Goal: Find specific page/section: Find specific page/section

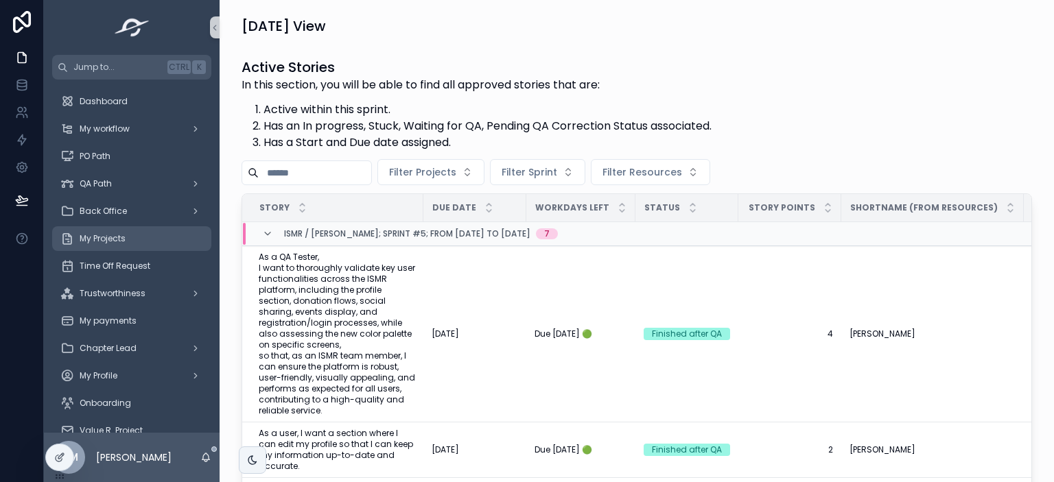
click at [99, 235] on span "My Projects" at bounding box center [103, 238] width 46 height 11
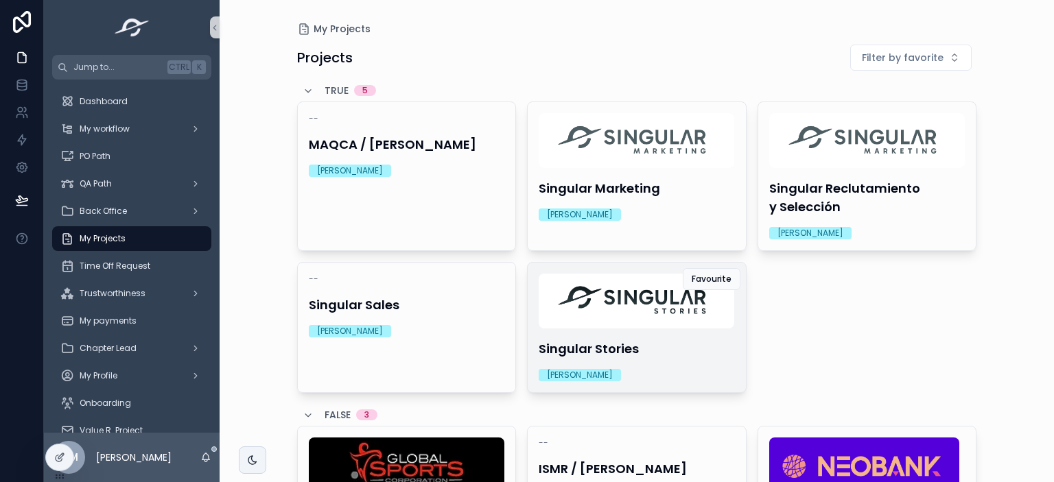
click at [647, 347] on h4 "Singular Stories" at bounding box center [637, 349] width 196 height 19
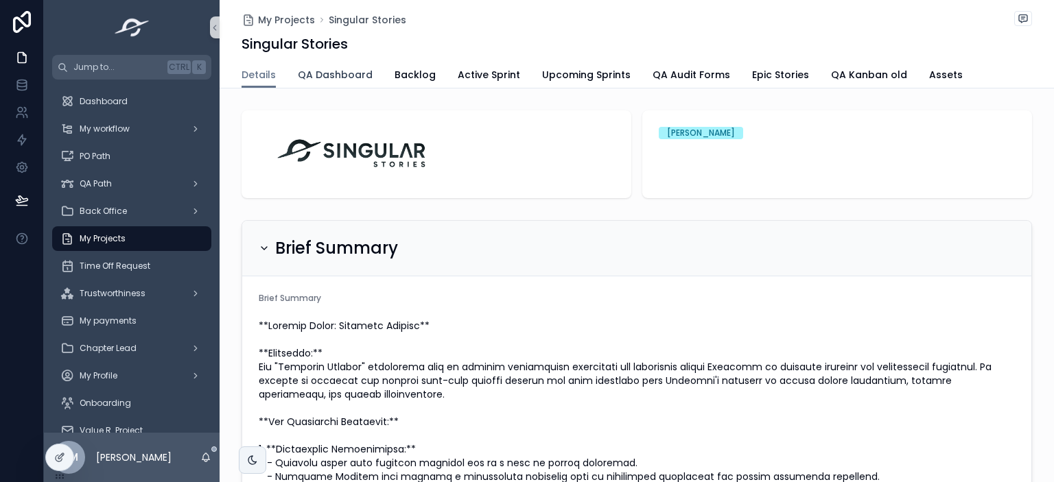
click at [343, 77] on span "QA Dashboard" at bounding box center [335, 75] width 75 height 14
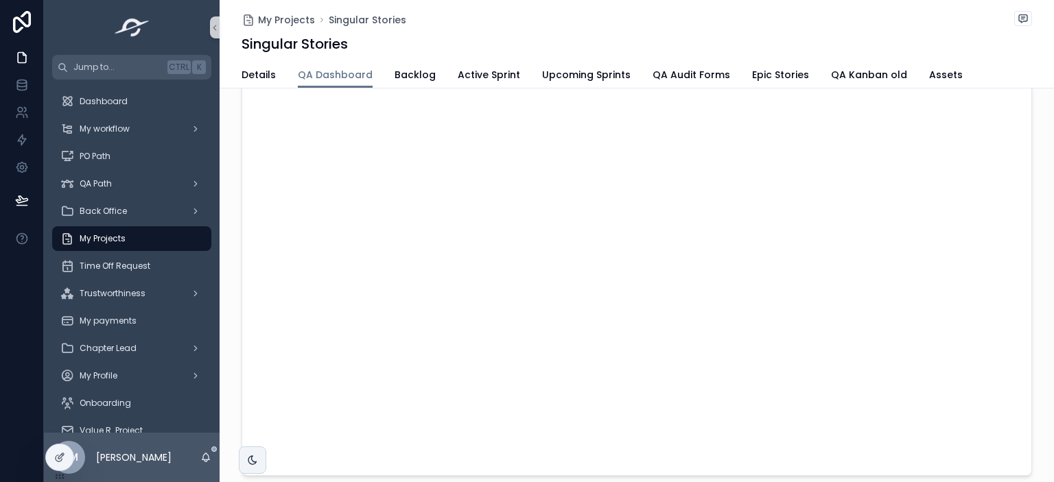
scroll to position [117, 0]
click at [258, 76] on span "Details" at bounding box center [259, 75] width 34 height 14
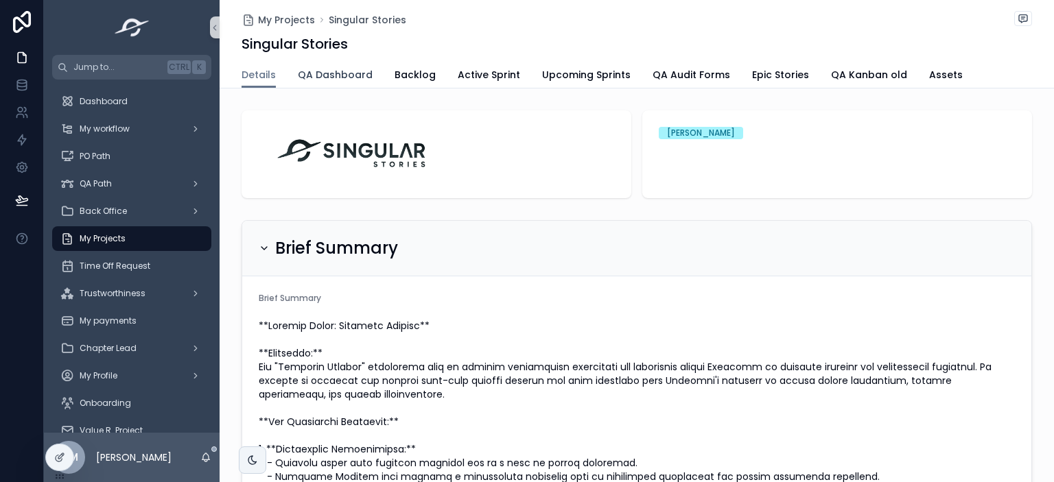
click at [347, 66] on link "QA Dashboard" at bounding box center [335, 75] width 75 height 27
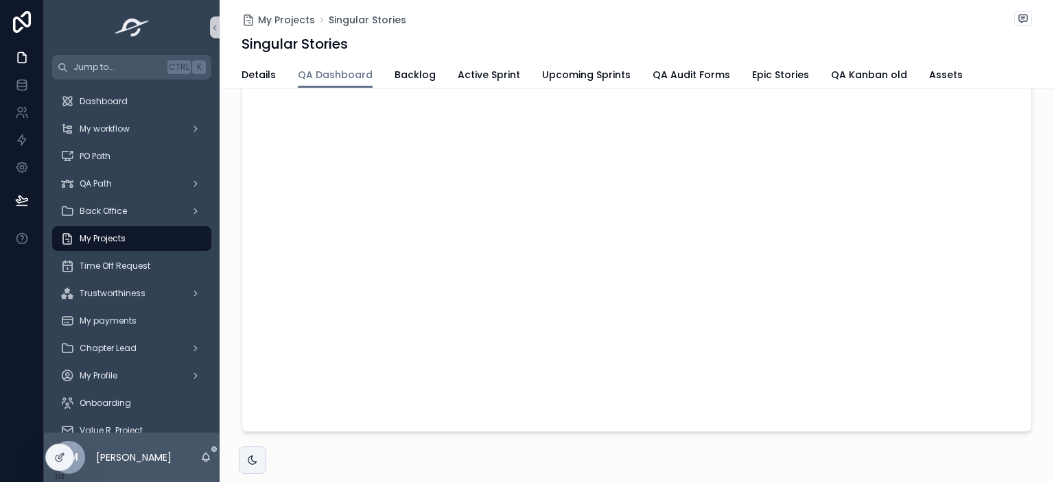
scroll to position [162, 0]
